Goal: Entertainment & Leisure: Consume media (video, audio)

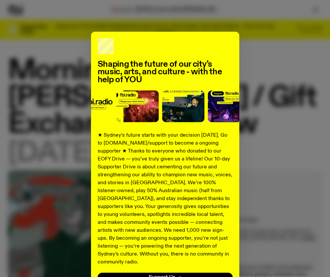
click at [68, 96] on div "Shaping the future of our city’s music, arts, and culture - with the help of YO…" at bounding box center [165, 168] width 314 height 272
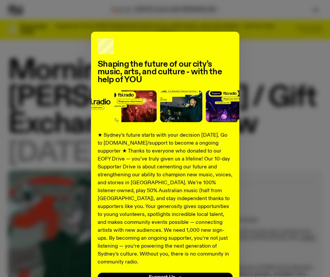
scroll to position [50, 0]
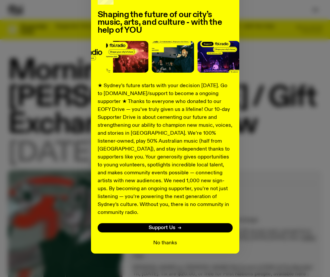
click at [171, 239] on button "No thanks" at bounding box center [165, 243] width 24 height 8
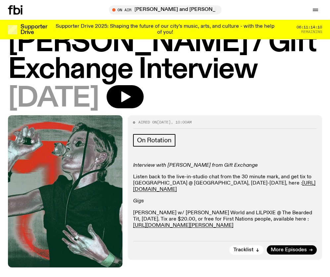
scroll to position [55, 0]
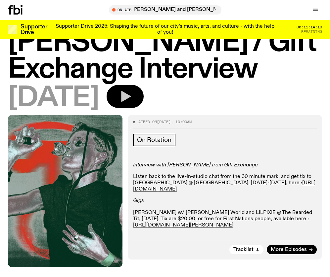
click at [132, 98] on icon "button" at bounding box center [124, 96] width 13 height 13
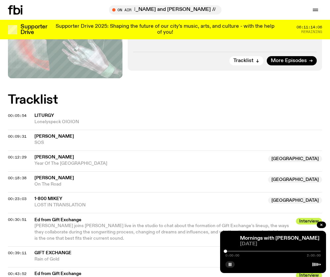
scroll to position [280, 0]
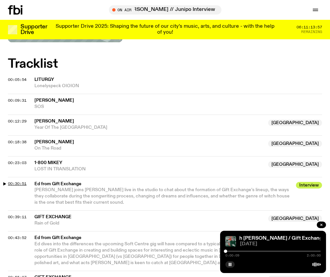
click at [17, 183] on span "00:30:51" at bounding box center [17, 183] width 19 height 5
click at [229, 266] on rect "button" at bounding box center [229, 264] width 1 height 3
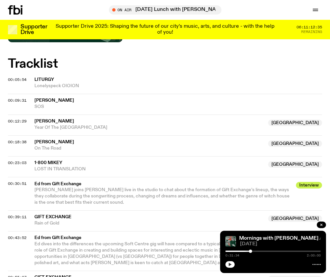
click at [228, 266] on icon "button" at bounding box center [230, 265] width 4 height 4
click at [250, 252] on div at bounding box center [249, 251] width 3 height 3
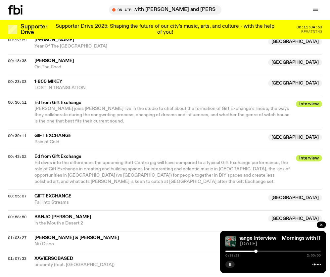
scroll to position [362, 0]
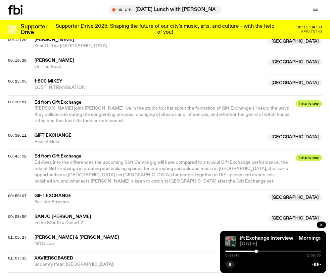
click at [230, 265] on icon "button" at bounding box center [230, 265] width 4 height 4
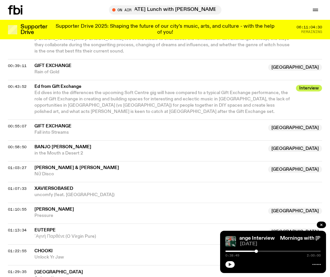
scroll to position [433, 0]
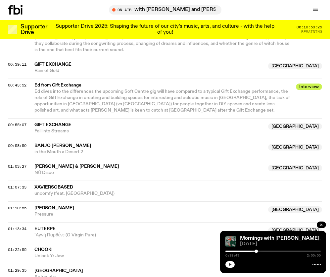
click at [56, 126] on span "Gift Exchange" at bounding box center [52, 125] width 37 height 5
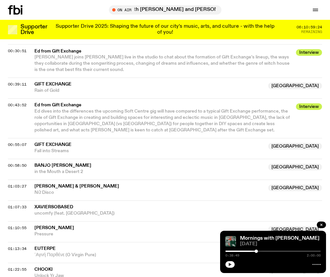
scroll to position [412, 0]
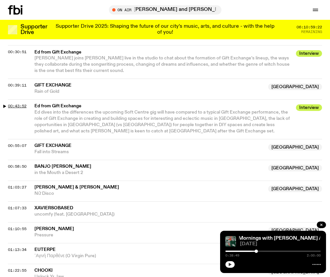
click at [23, 107] on span "00:43:52" at bounding box center [17, 106] width 19 height 5
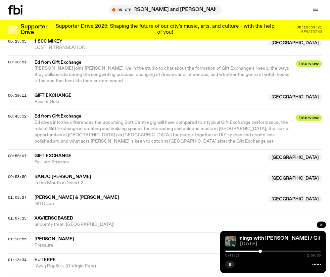
scroll to position [404, 0]
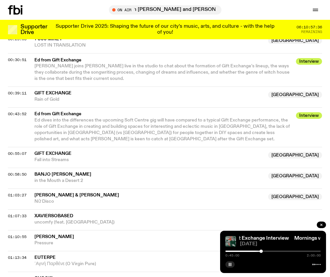
click at [261, 251] on div at bounding box center [260, 251] width 3 height 3
click at [23, 171] on div "00:58:50 Banjo [PERSON_NAME] NSW in the Mouth a Desert 2 NSW" at bounding box center [165, 178] width 314 height 21
click at [22, 173] on span "00:58:50" at bounding box center [17, 174] width 19 height 5
